Goal: Complete application form

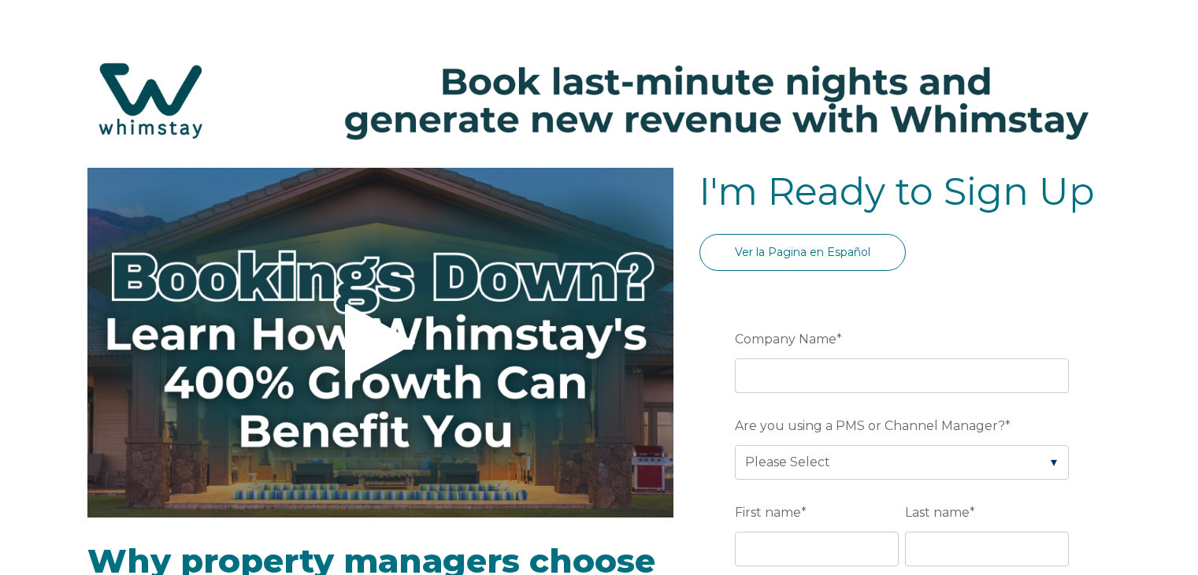
select select "PH"
select select "Standard"
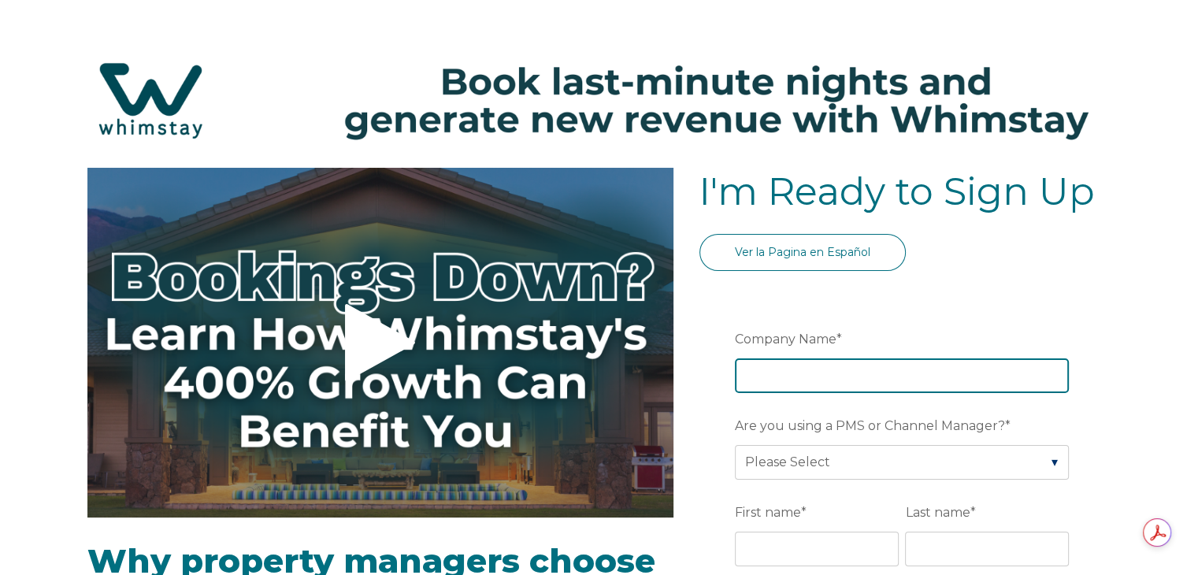
click at [879, 377] on input "Company Name *" at bounding box center [902, 375] width 334 height 35
click at [844, 389] on input "Company Name *" at bounding box center [902, 375] width 334 height 35
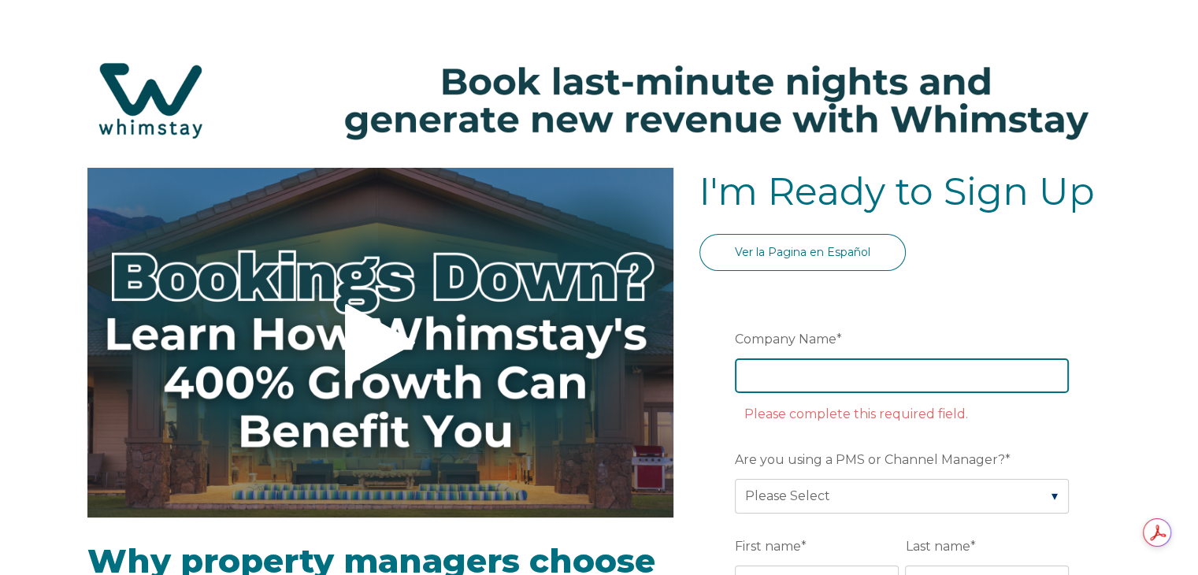
click at [813, 370] on input "Company Name *" at bounding box center [902, 375] width 334 height 35
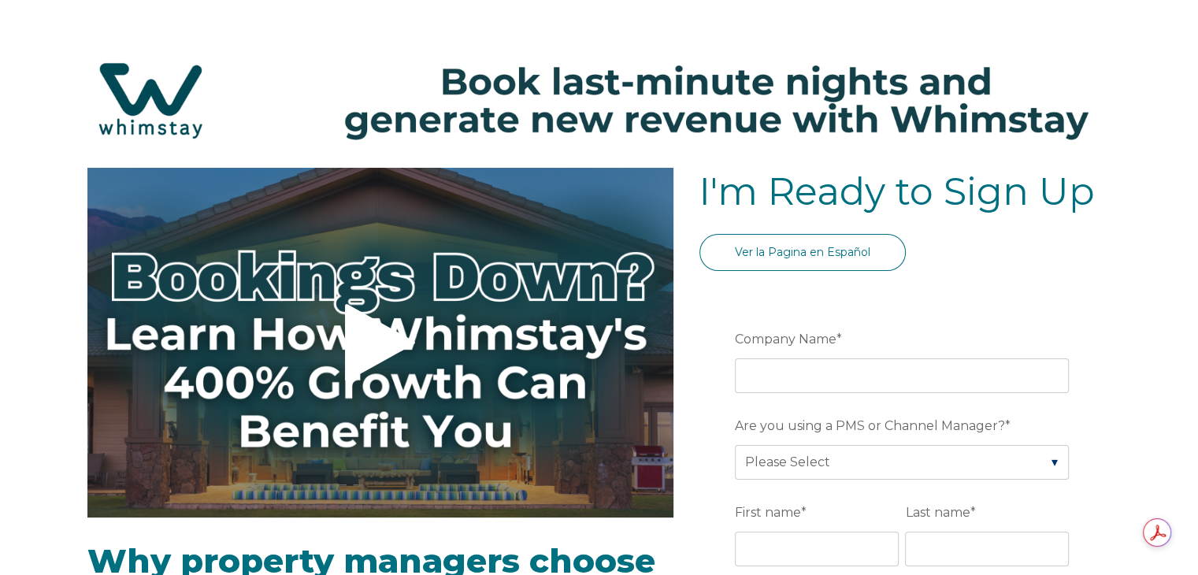
click at [976, 275] on div "Ver la Pagina en Español" at bounding box center [904, 262] width 411 height 56
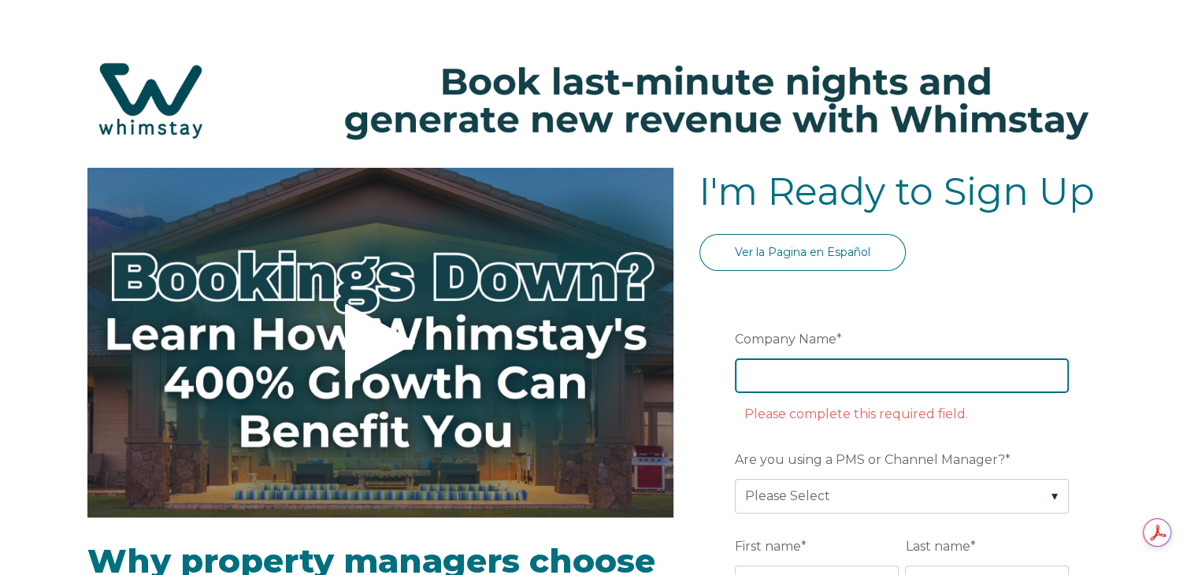
click at [884, 376] on input "Company Name *" at bounding box center [902, 375] width 334 height 35
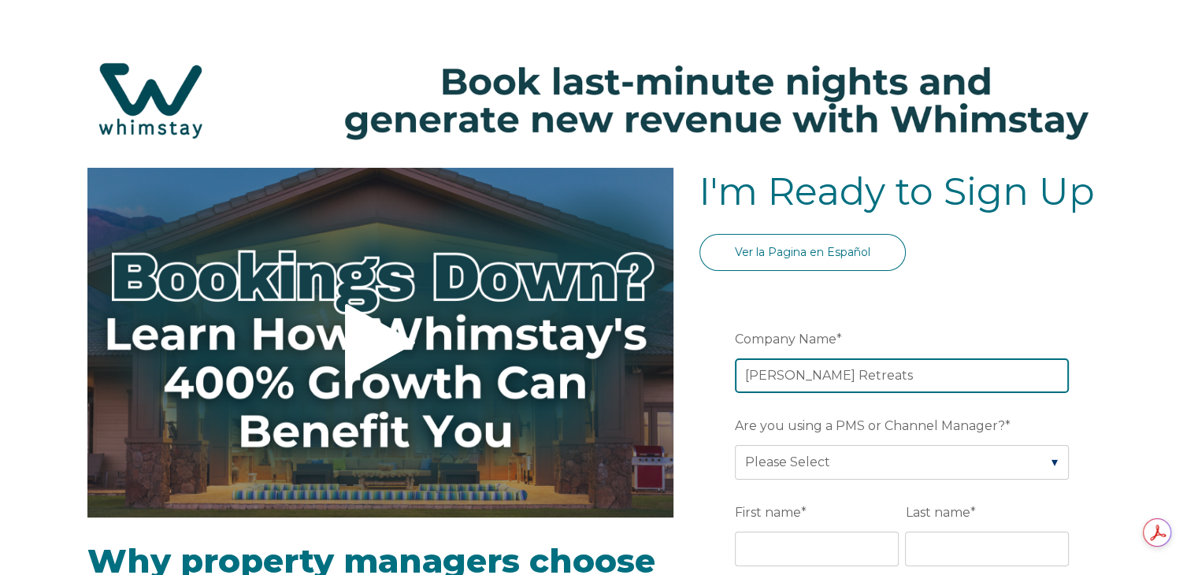
type input "[PERSON_NAME] Retreats"
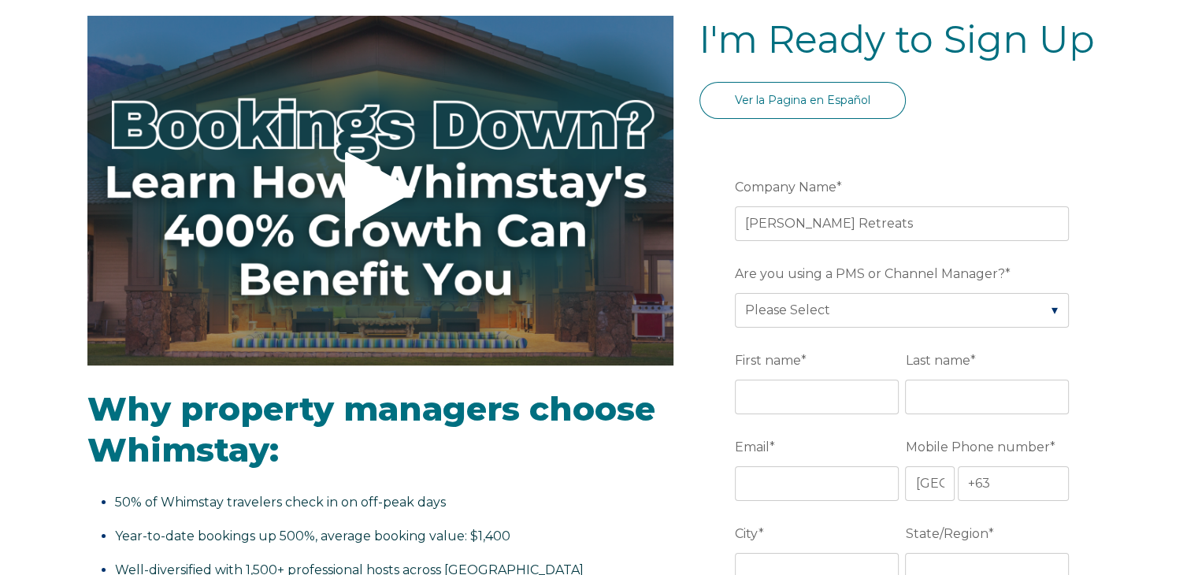
scroll to position [158, 0]
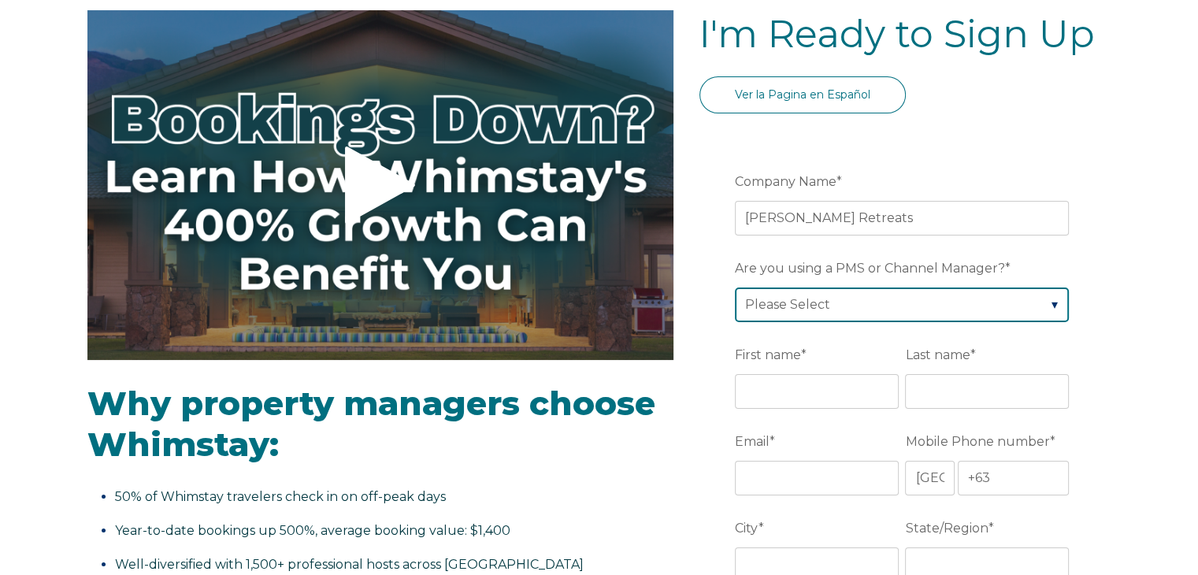
click at [919, 306] on select "Please Select Barefoot BookingPal Boost Brightside CiiRUS Escapia Guesty Hostaw…" at bounding box center [902, 305] width 334 height 35
select select "Hostaway"
click at [735, 288] on select "Please Select Barefoot BookingPal Boost Brightside CiiRUS Escapia Guesty Hostaw…" at bounding box center [902, 305] width 334 height 35
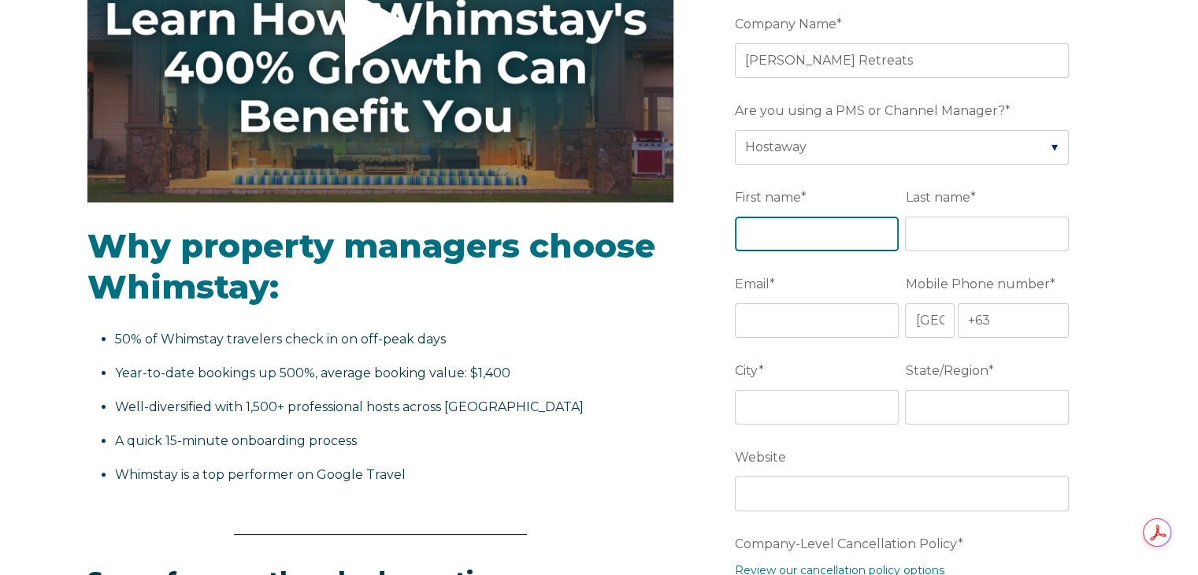
click at [803, 217] on input "First name *" at bounding box center [817, 234] width 164 height 35
click at [831, 218] on input "First name *" at bounding box center [817, 234] width 164 height 35
click at [801, 222] on input "First name *" at bounding box center [817, 234] width 164 height 35
click at [789, 228] on input "First name *" at bounding box center [817, 234] width 164 height 35
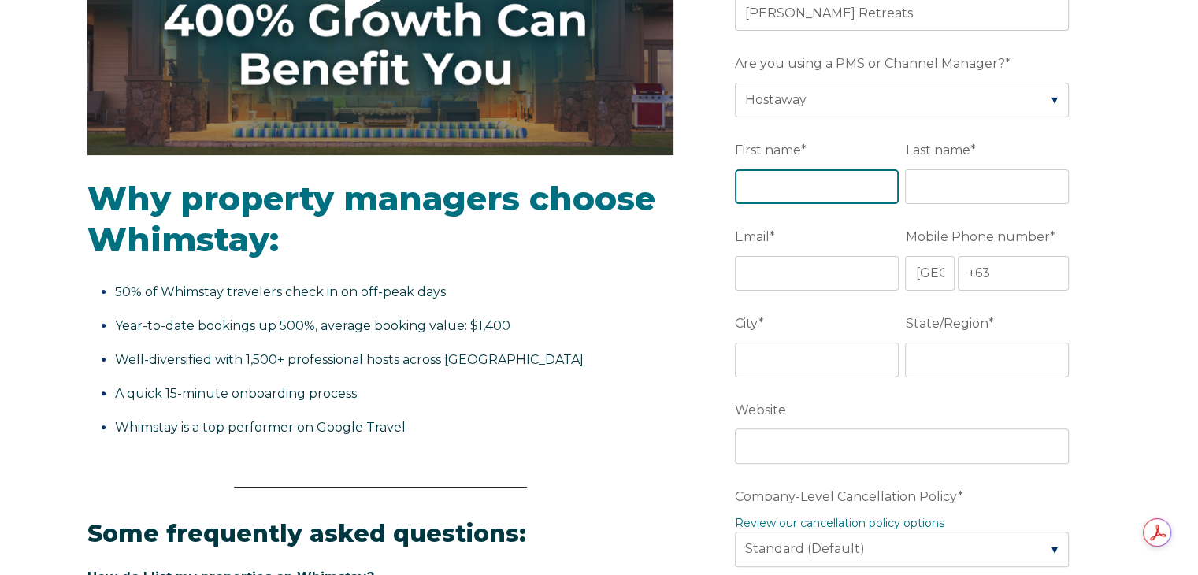
scroll to position [818, 0]
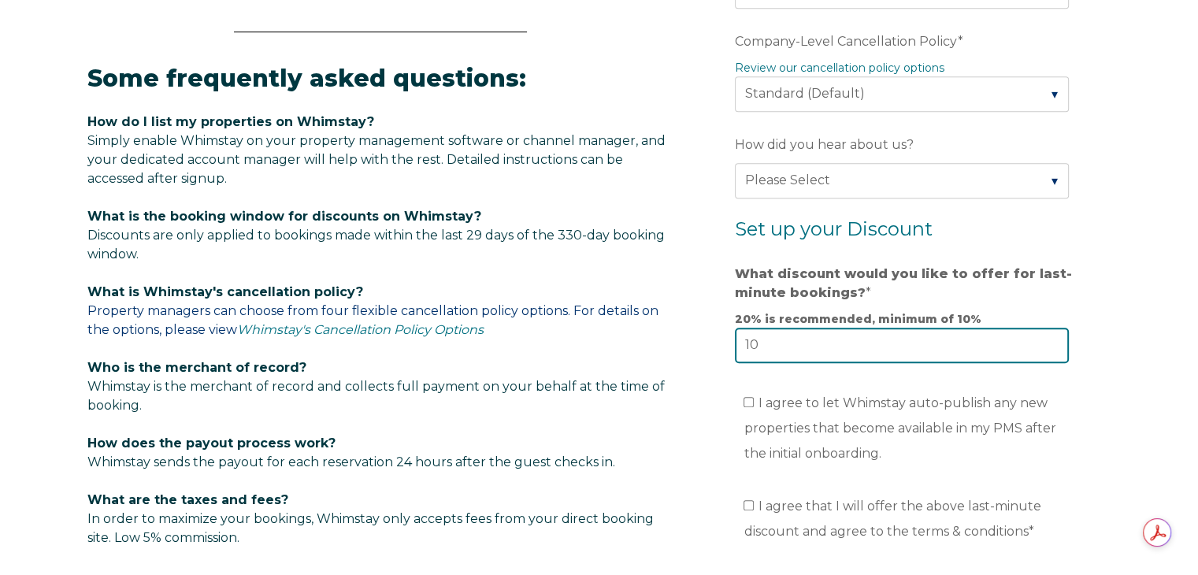
click at [979, 336] on div "What discount would you like to offer for last-minute bookings? * 20% is recomm…" at bounding box center [905, 311] width 340 height 103
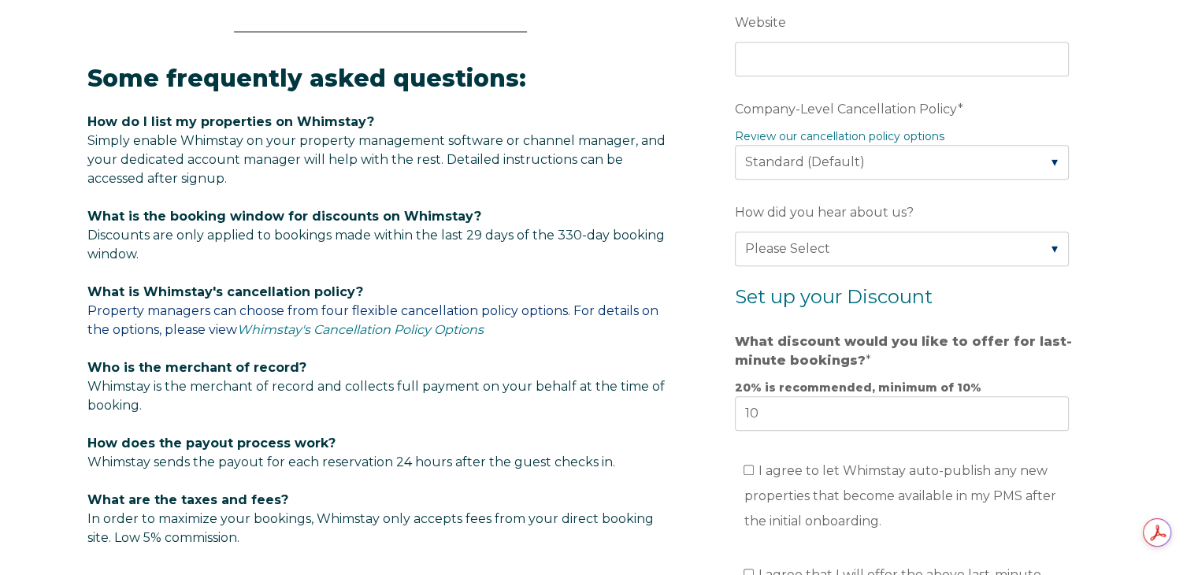
click at [1119, 316] on div "Video player - SSOB Pitch Vid Thumbnail - Click to play video Why property mana…" at bounding box center [599, 134] width 1198 height 1568
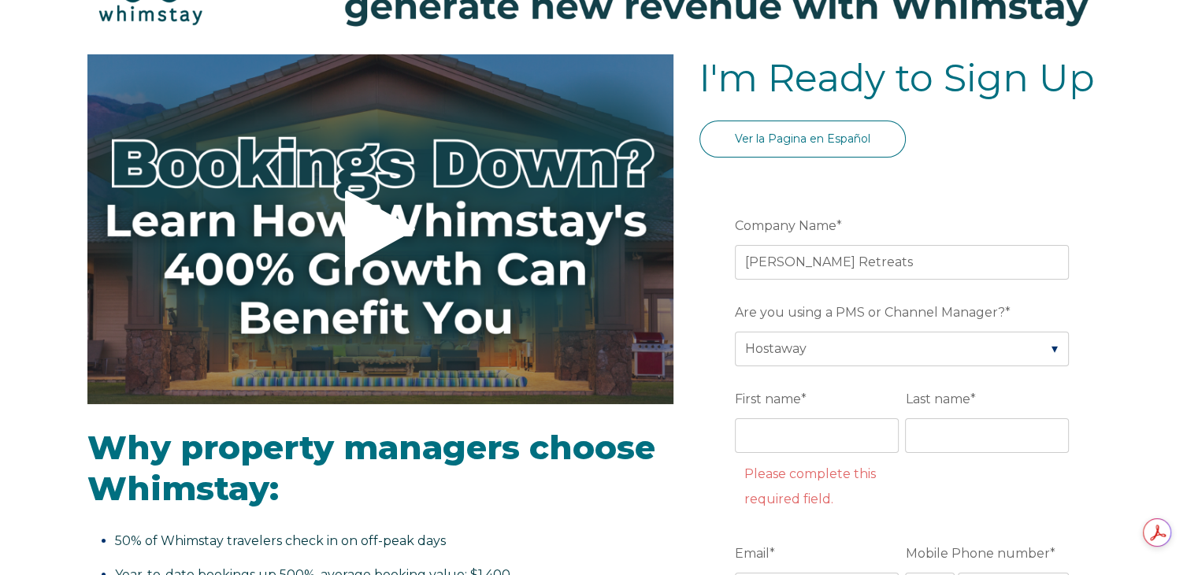
scroll to position [109, 0]
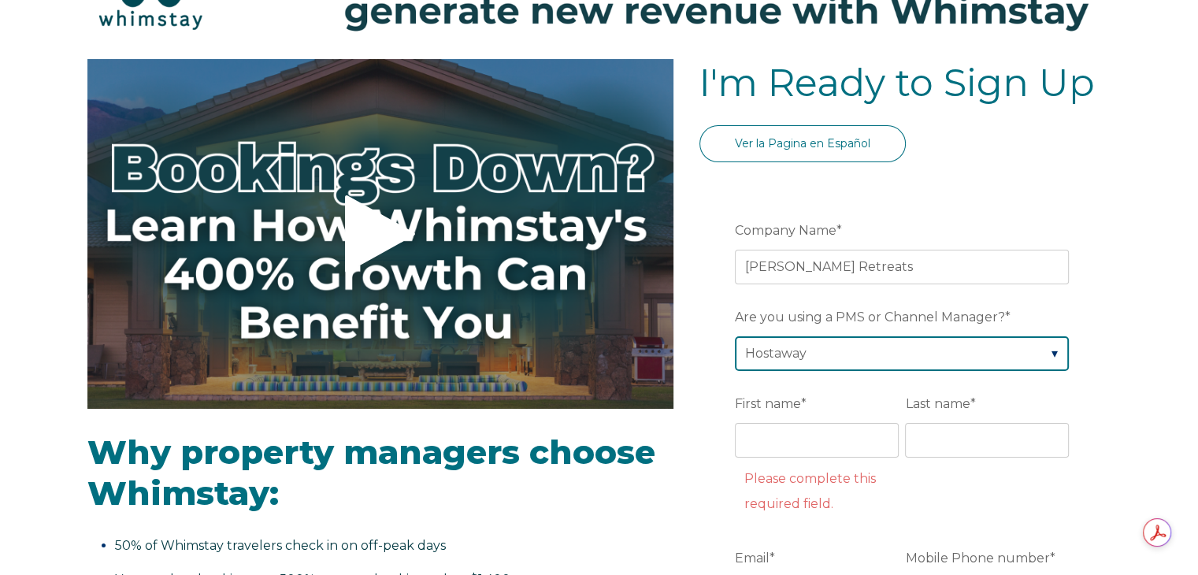
click at [924, 348] on select "Please Select Barefoot BookingPal Boost Brightside CiiRUS Escapia Guesty Hostaw…" at bounding box center [902, 353] width 334 height 35
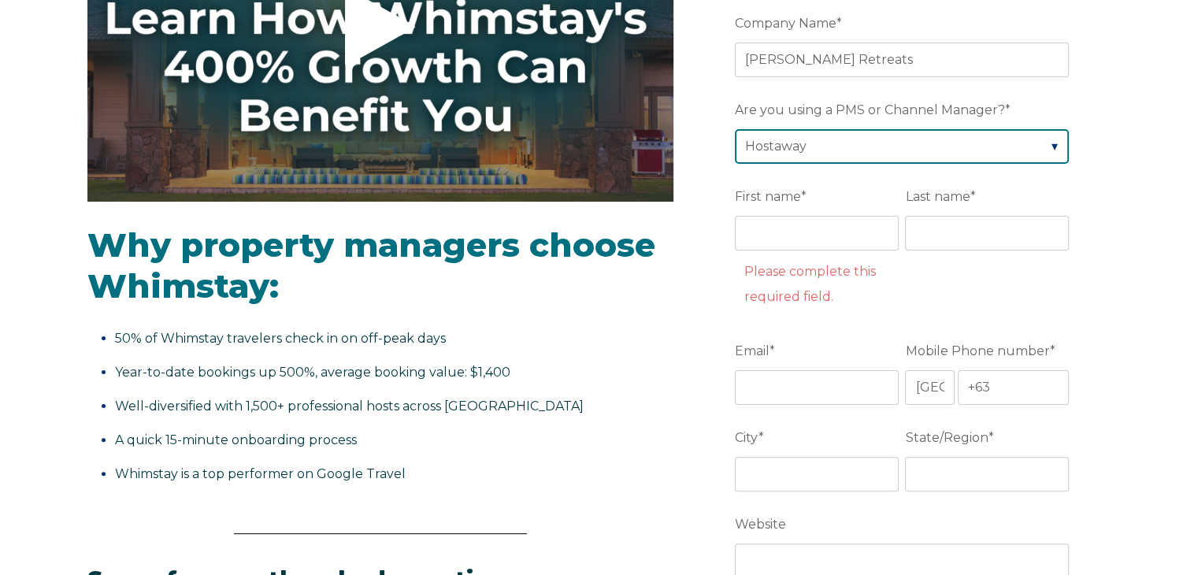
scroll to position [0, 0]
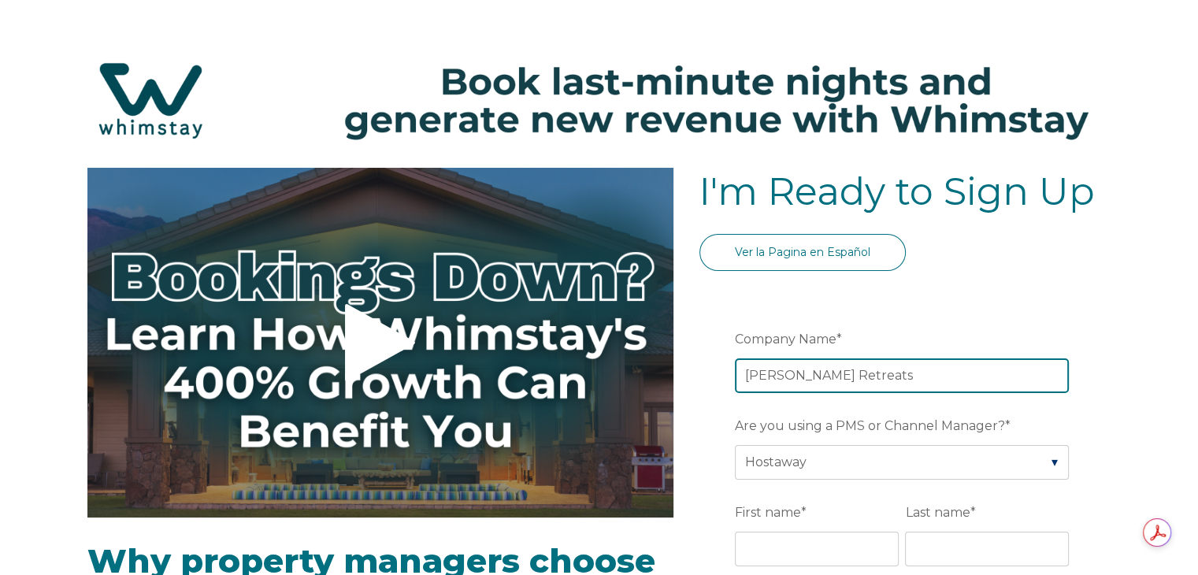
drag, startPoint x: 942, startPoint y: 374, endPoint x: 607, endPoint y: 376, distance: 334.8
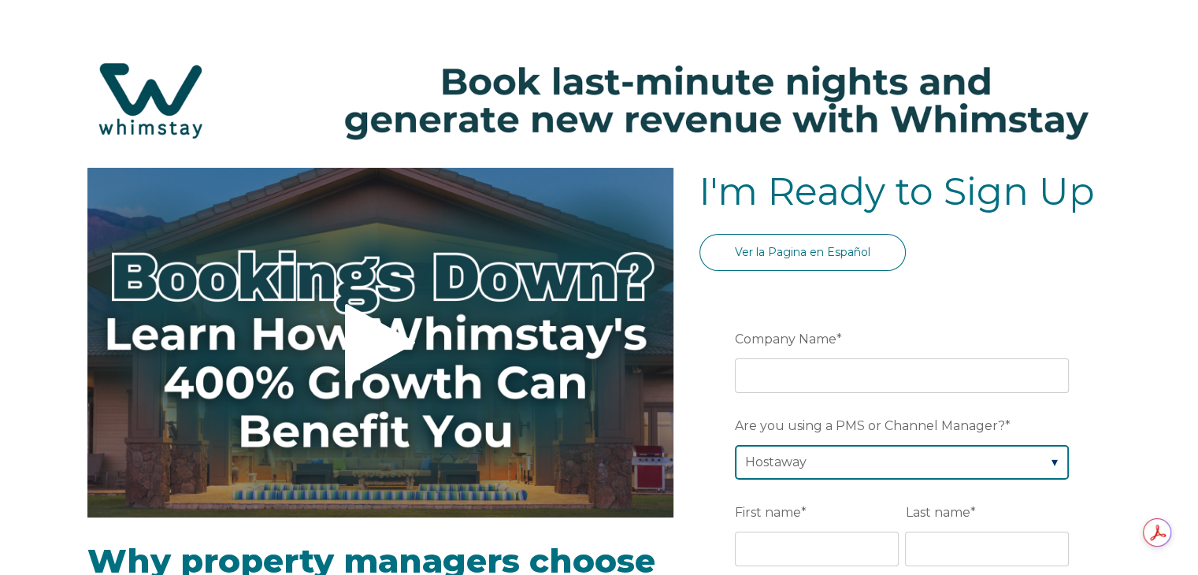
click at [892, 461] on div "Are you using a PMS or Channel Manager? * Please Select Barefoot BookingPal Boo…" at bounding box center [905, 446] width 340 height 68
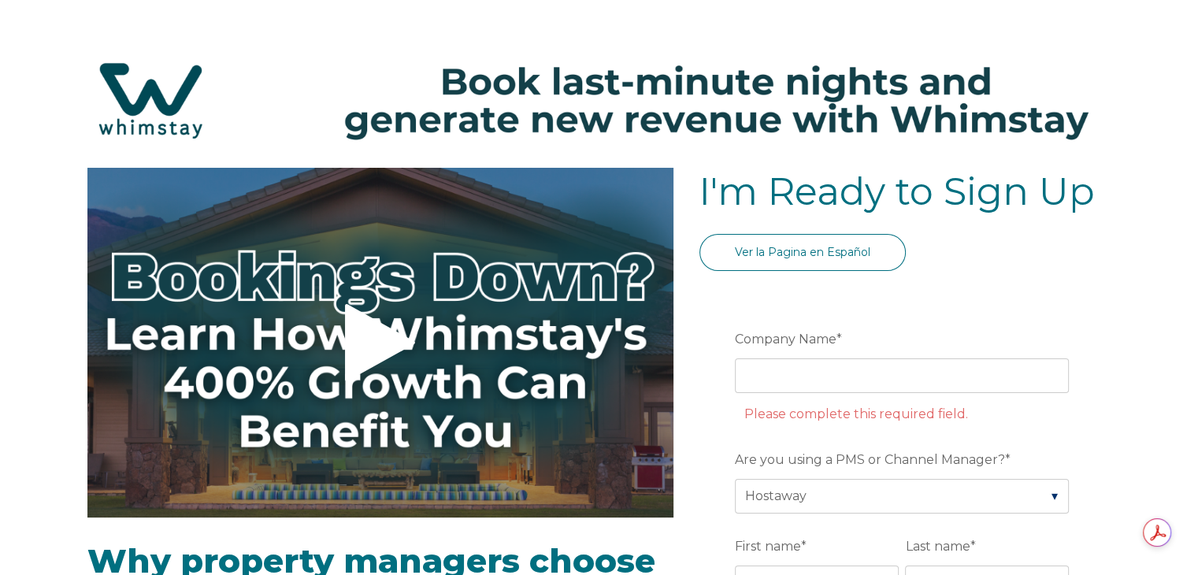
click at [1134, 47] on img at bounding box center [599, 101] width 1167 height 124
click at [704, 7] on div at bounding box center [599, 20] width 1024 height 38
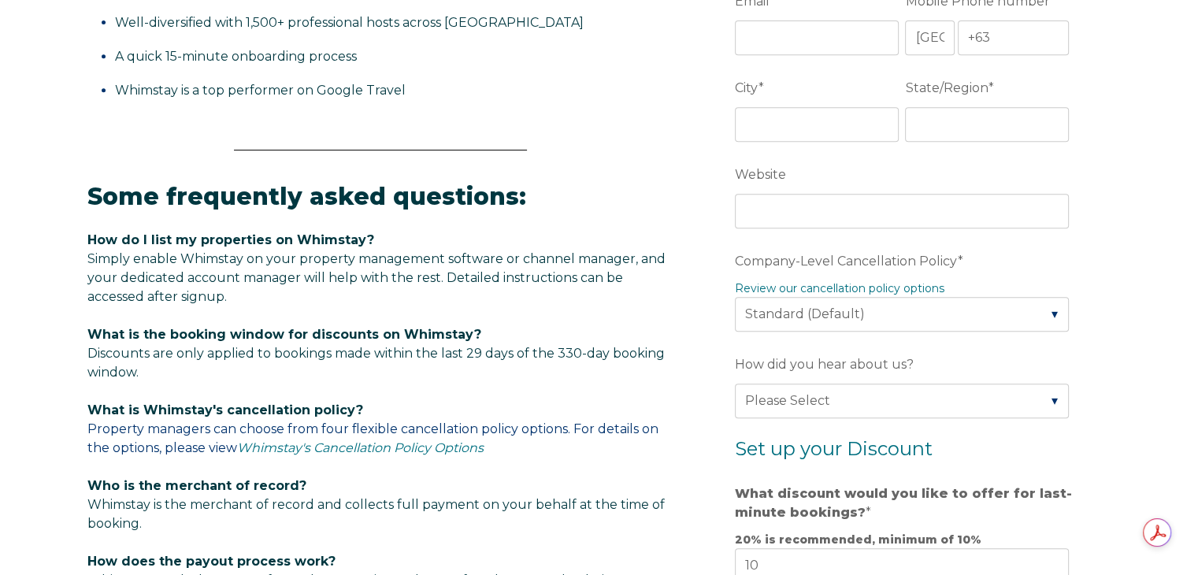
scroll to position [709, 0]
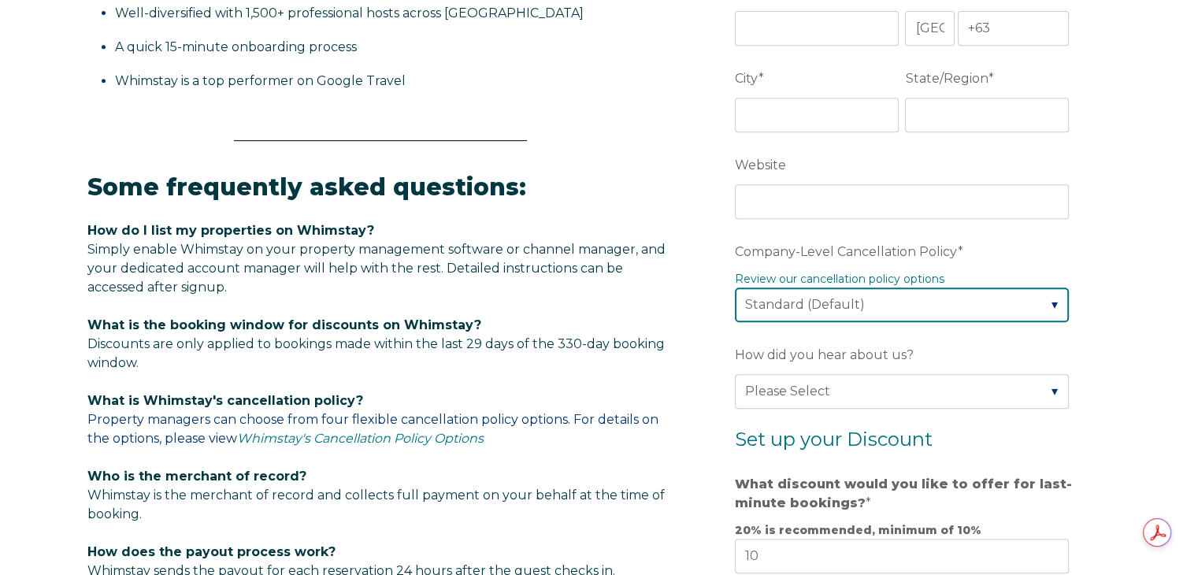
click at [1025, 289] on select "Please Select Partial Standard (Default) Moderate Strict" at bounding box center [902, 305] width 334 height 35
click at [1015, 297] on select "Please Select Partial Standard (Default) Moderate Strict" at bounding box center [902, 305] width 334 height 35
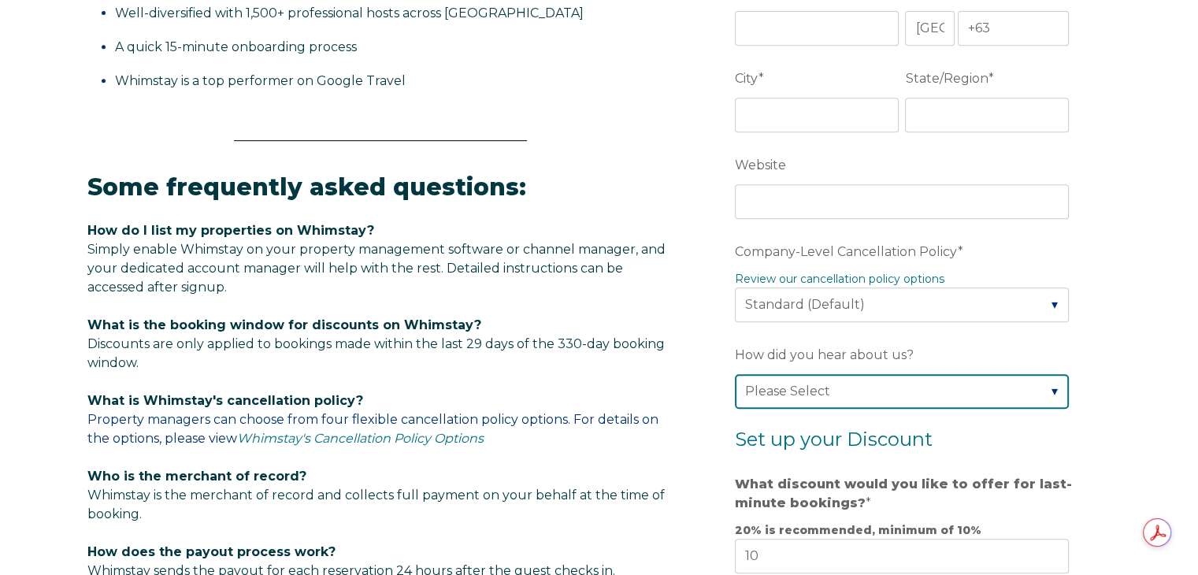
click at [974, 386] on select "Please Select Found Whimstay through a Google search Direct outreach from a Whi…" at bounding box center [902, 391] width 334 height 35
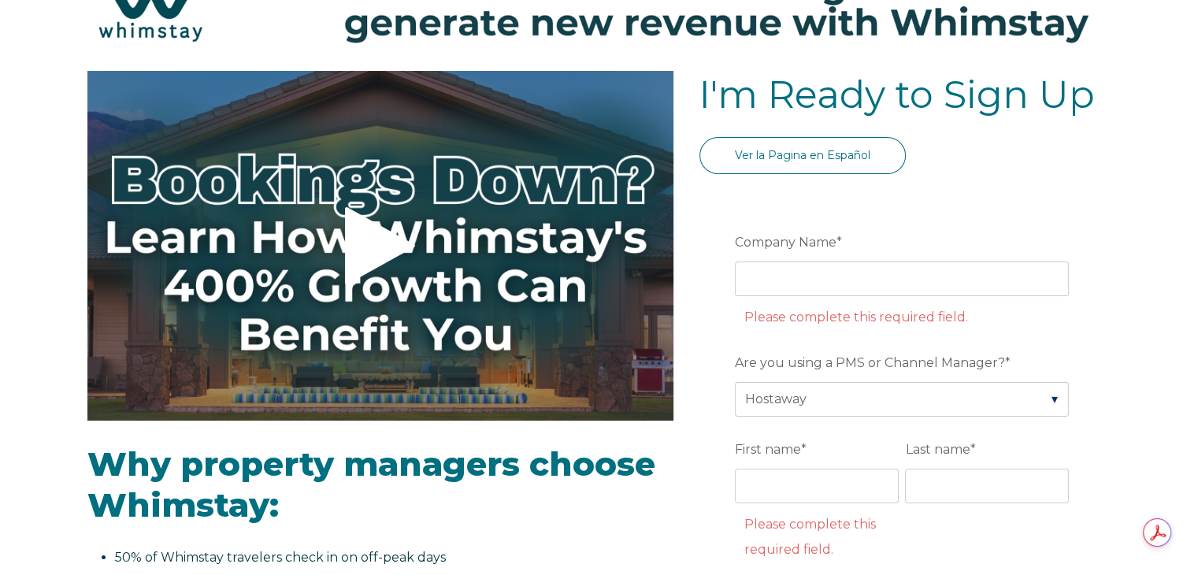
scroll to position [0, 0]
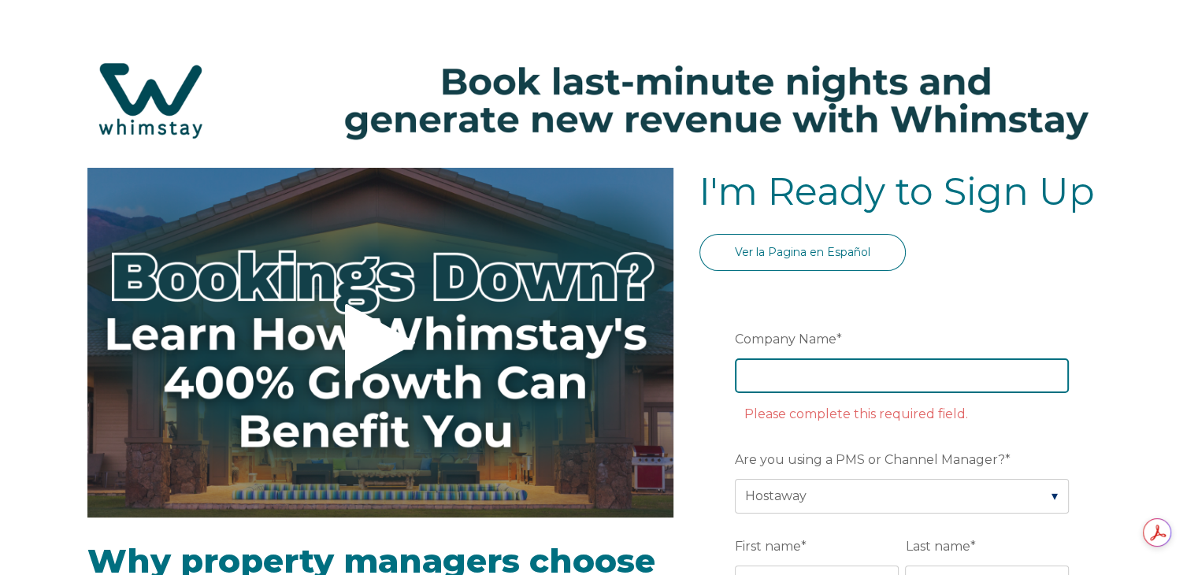
click at [893, 377] on input "Company Name *" at bounding box center [902, 375] width 334 height 35
click at [892, 373] on input "Company Name *" at bounding box center [902, 375] width 334 height 35
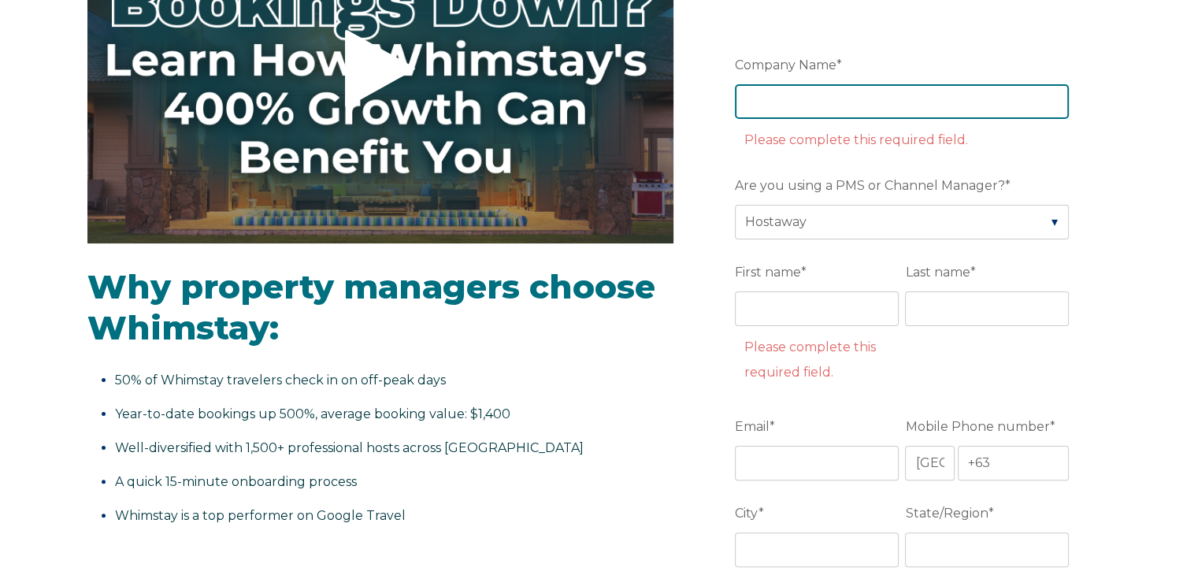
scroll to position [236, 0]
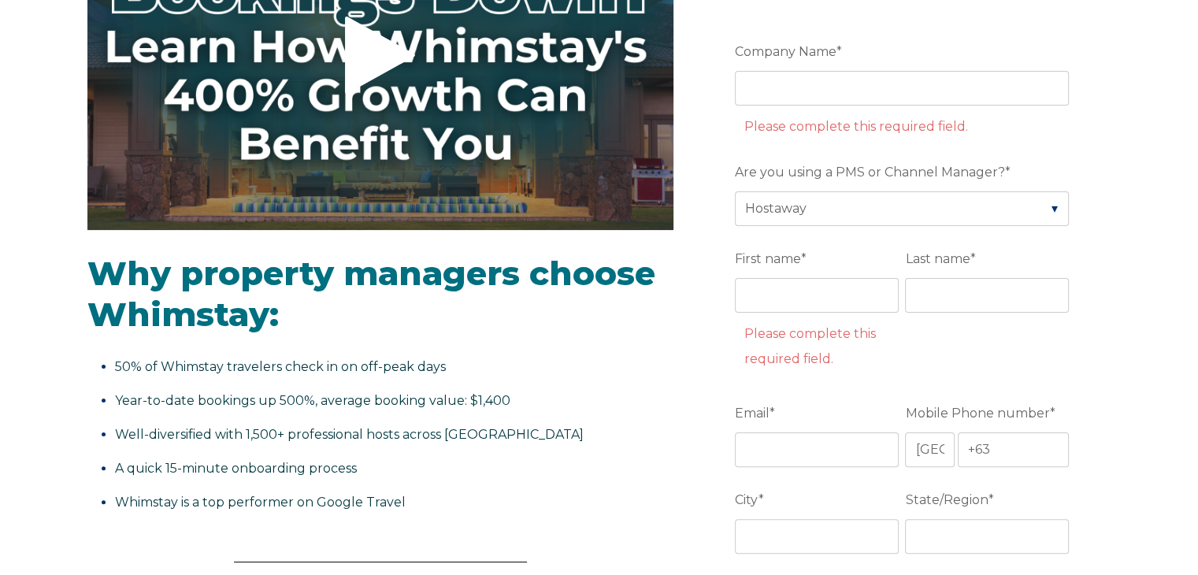
scroll to position [315, 0]
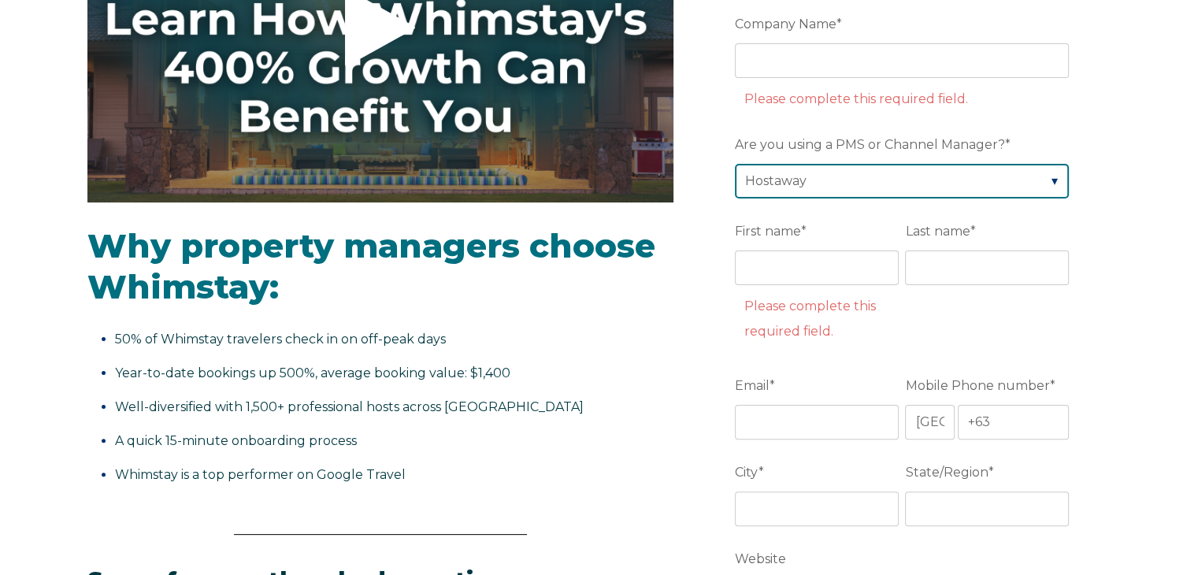
click at [999, 189] on select "Please Select Barefoot BookingPal Boost Brightside CiiRUS Escapia Guesty Hostaw…" at bounding box center [902, 181] width 334 height 35
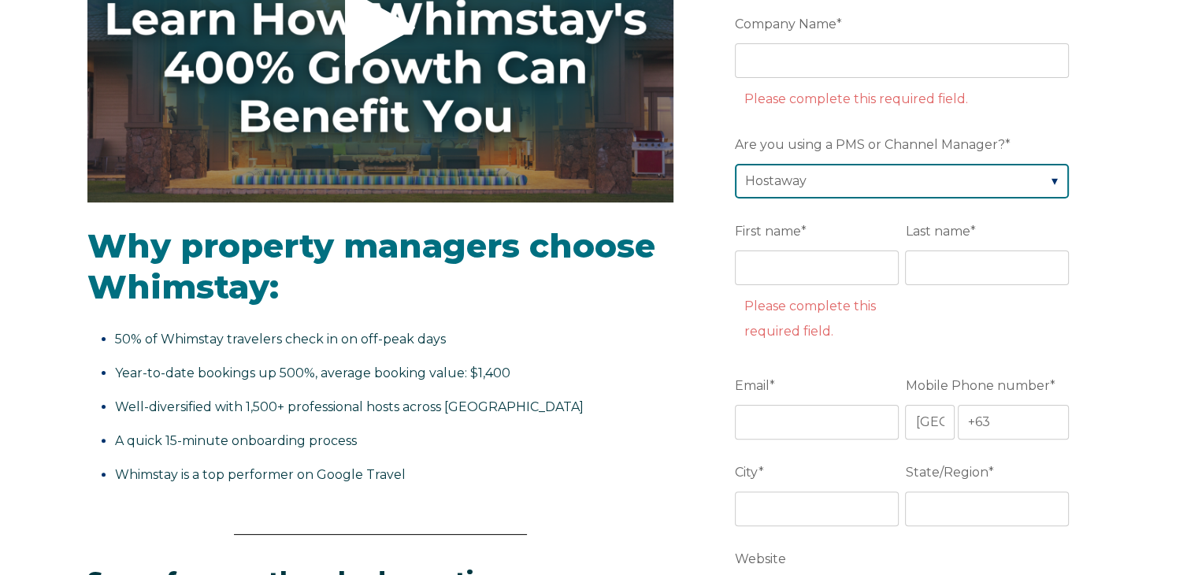
click at [983, 174] on select "Please Select Barefoot BookingPal Boost Brightside CiiRUS Escapia Guesty Hostaw…" at bounding box center [902, 181] width 334 height 35
click at [735, 164] on select "Please Select Barefoot BookingPal Boost Brightside CiiRUS Escapia Guesty Hostaw…" at bounding box center [902, 181] width 334 height 35
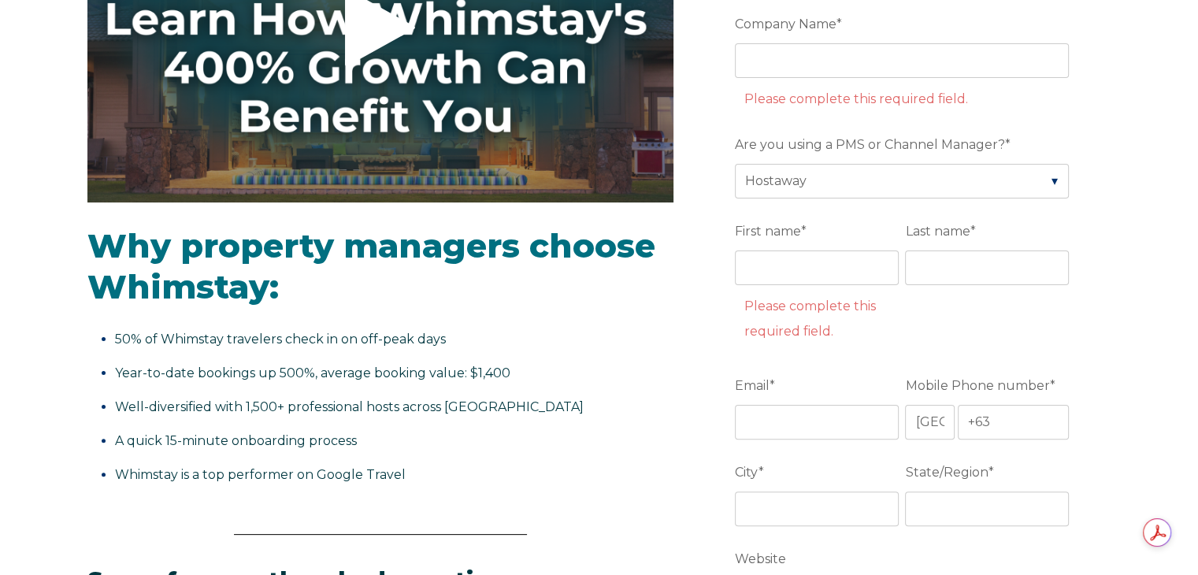
click at [1068, 330] on fieldset "First name * Please complete this required field. Last name *" at bounding box center [905, 294] width 340 height 154
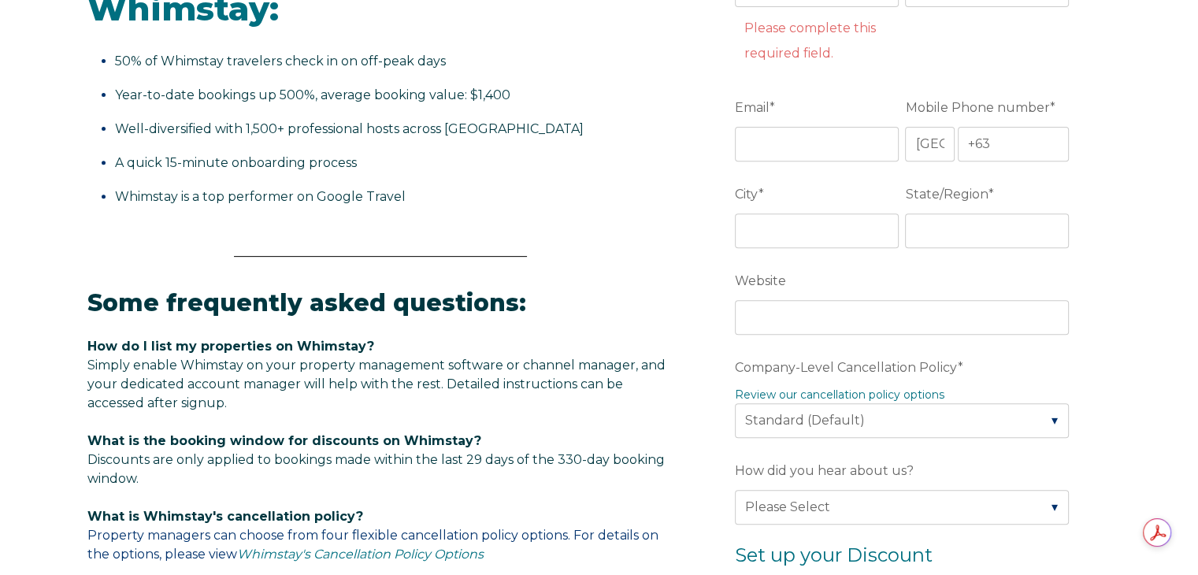
scroll to position [630, 0]
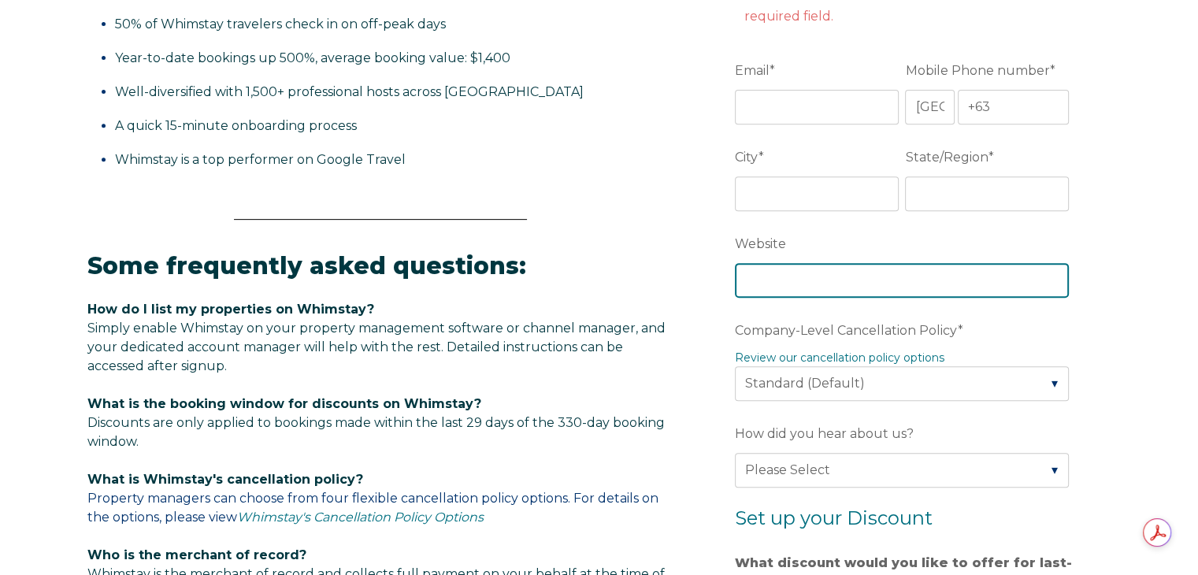
click at [998, 290] on input "Website" at bounding box center [902, 280] width 334 height 35
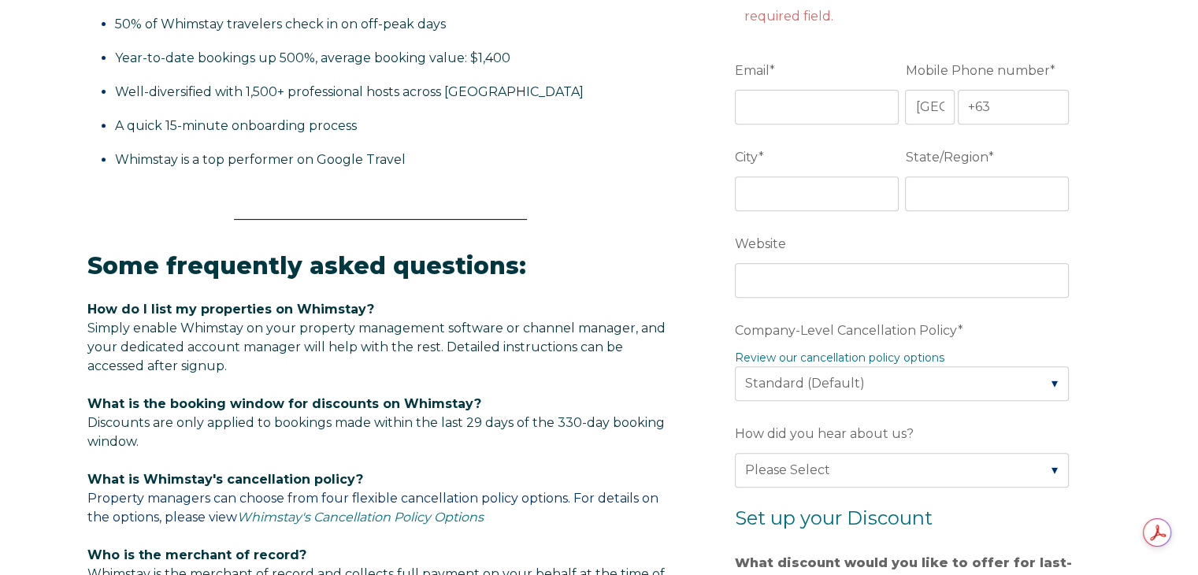
click at [1101, 328] on form "Company Name * Please complete this required field. Are you using a PMS or Chan…" at bounding box center [904, 368] width 411 height 1417
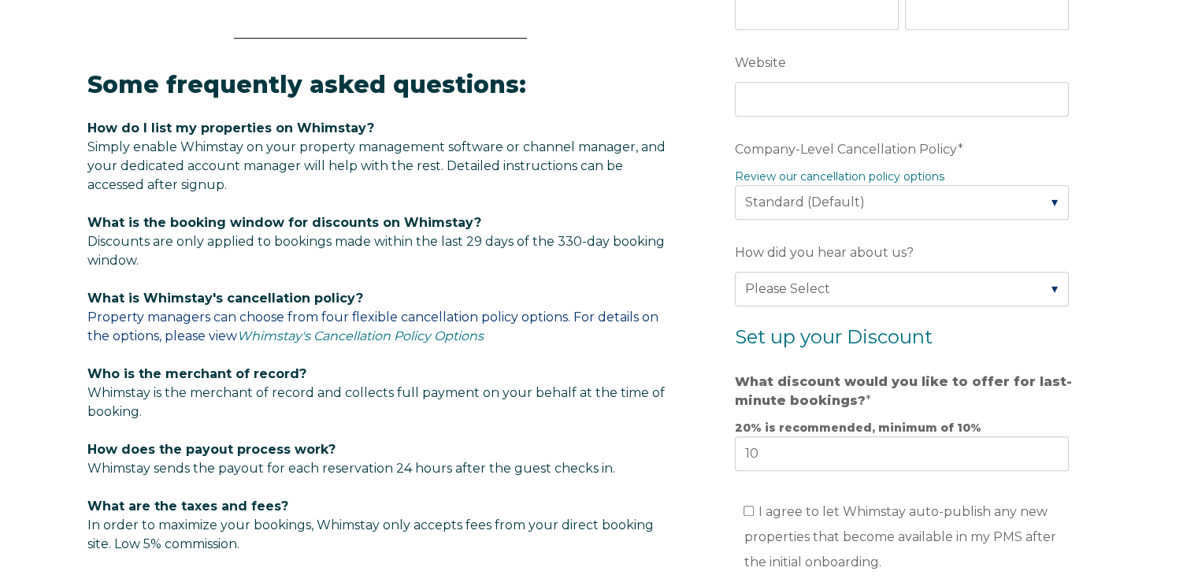
scroll to position [788, 0]
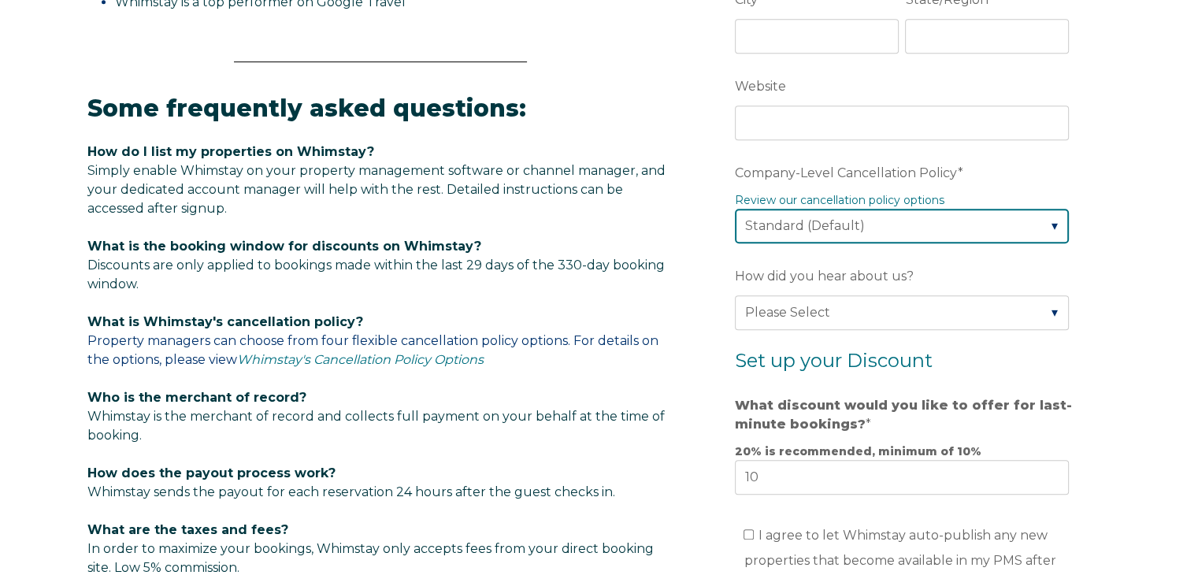
click at [900, 228] on select "Please Select Partial Standard (Default) Moderate Strict" at bounding box center [902, 226] width 334 height 35
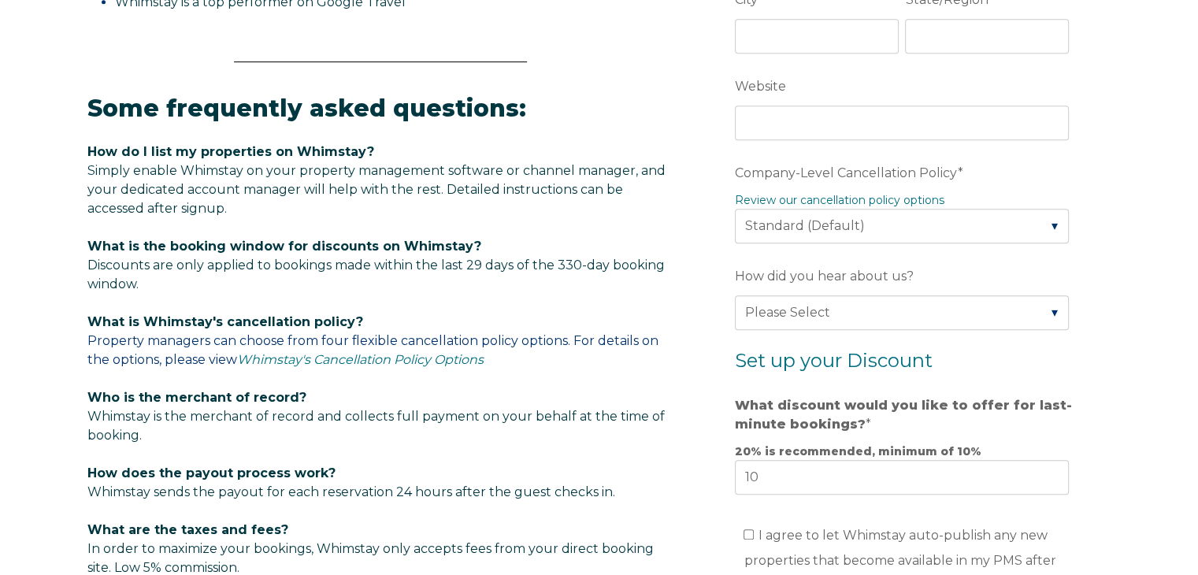
click at [1174, 228] on div "Video player - SSOB Pitch Vid Thumbnail - Click to play video Why property mana…" at bounding box center [599, 181] width 1198 height 1602
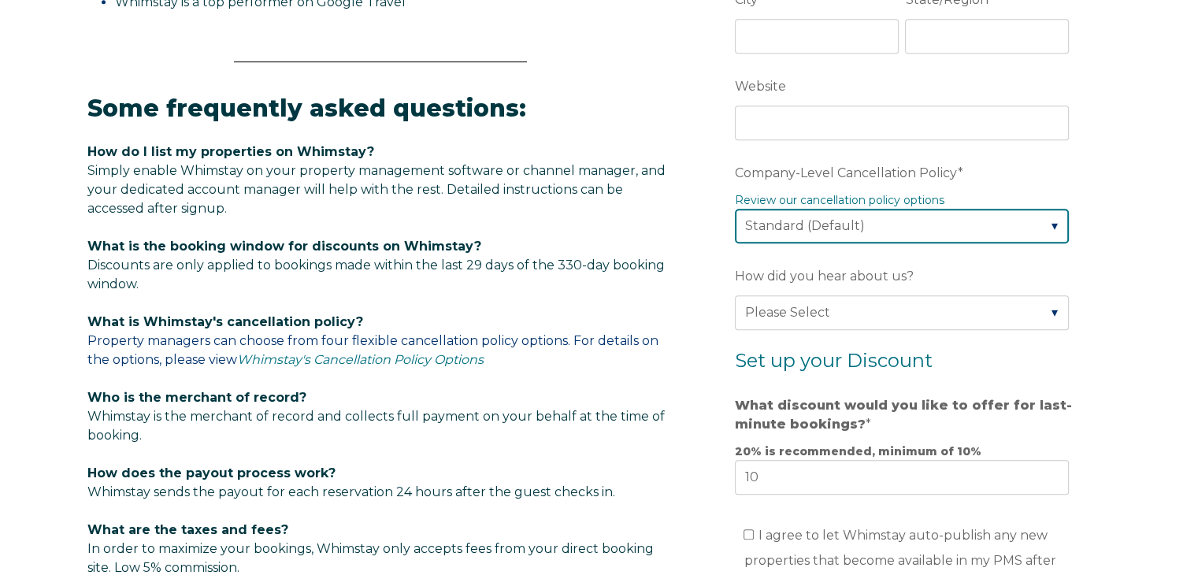
click at [989, 230] on select "Please Select Partial Standard (Default) Moderate Strict" at bounding box center [902, 226] width 334 height 35
click at [735, 209] on select "Please Select Partial Standard (Default) Moderate Strict" at bounding box center [902, 226] width 334 height 35
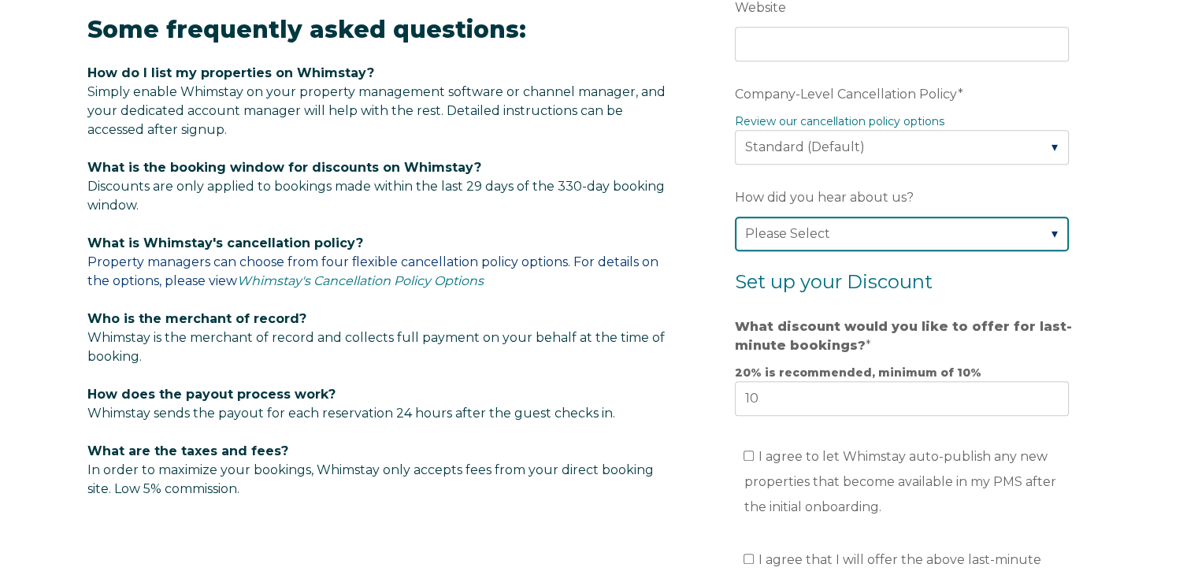
click at [967, 225] on select "Please Select Found Whimstay through a Google search Direct outreach from a Whi…" at bounding box center [902, 234] width 334 height 35
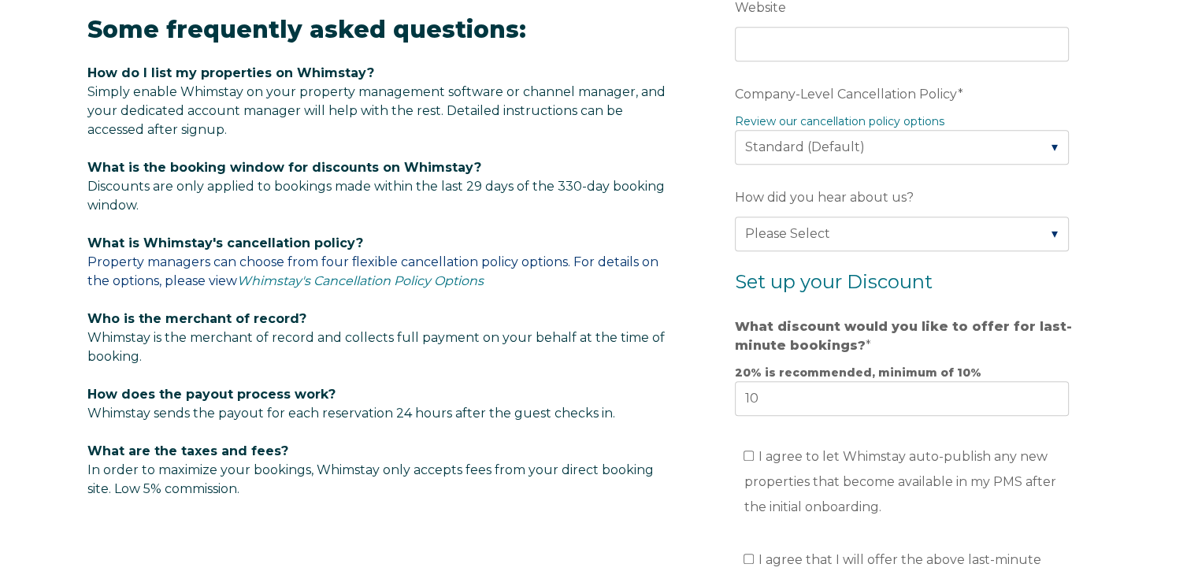
click at [1137, 332] on div "Video player - SSOB Pitch Vid Thumbnail - Click to play video Why property mana…" at bounding box center [599, 102] width 1198 height 1602
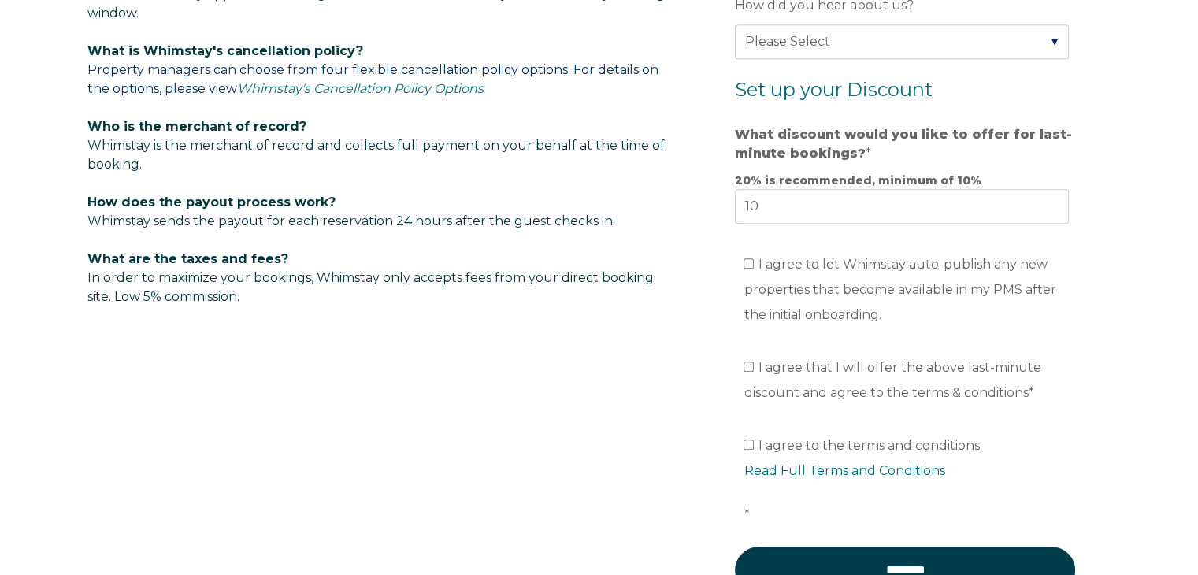
scroll to position [1103, 0]
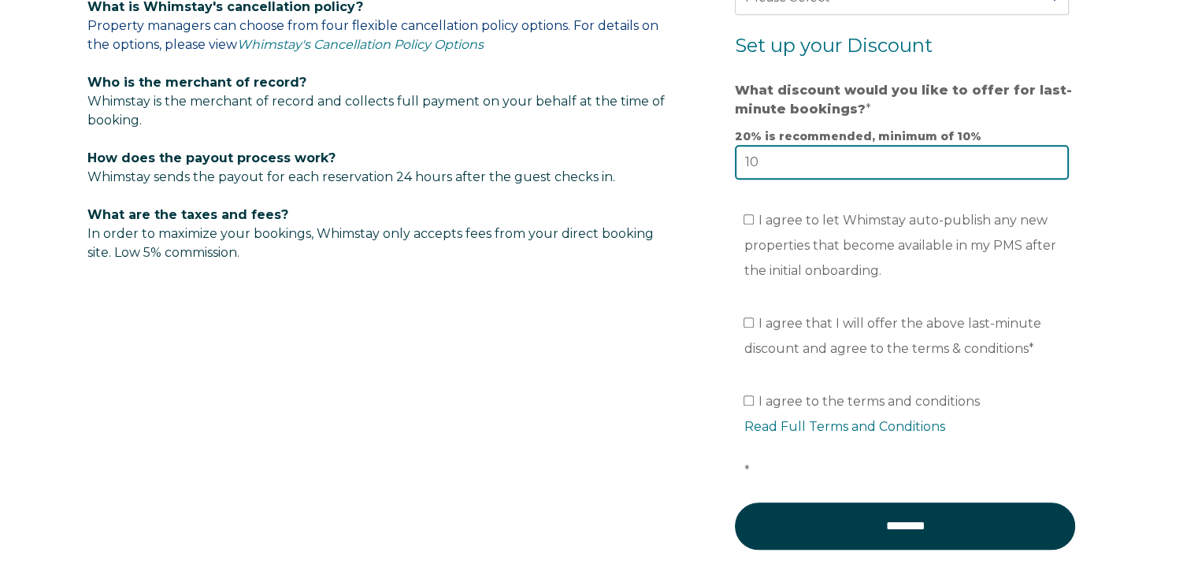
click at [832, 157] on input "10" at bounding box center [902, 162] width 334 height 35
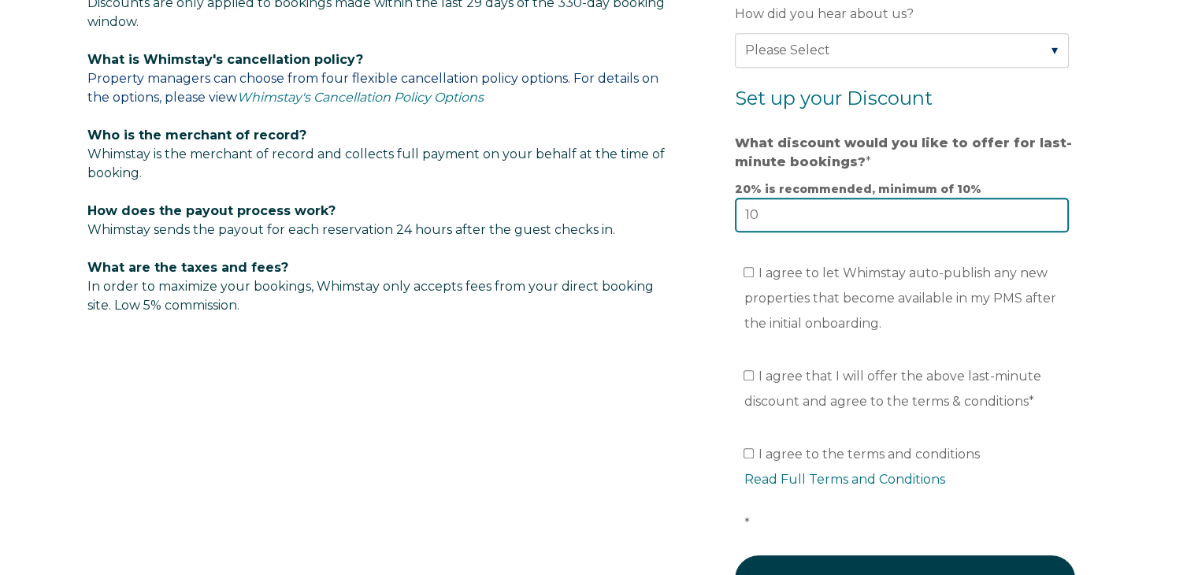
scroll to position [1024, 0]
